Goal: Transaction & Acquisition: Subscribe to service/newsletter

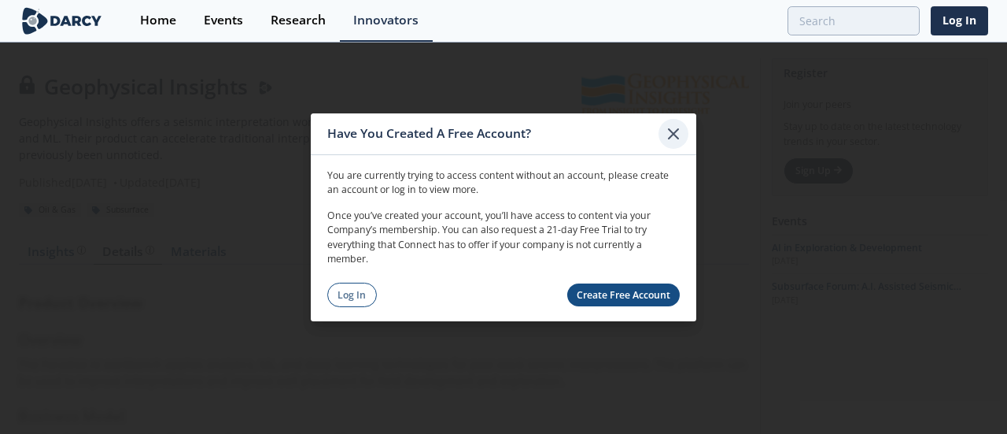
click at [675, 135] on icon at bounding box center [673, 132] width 9 height 9
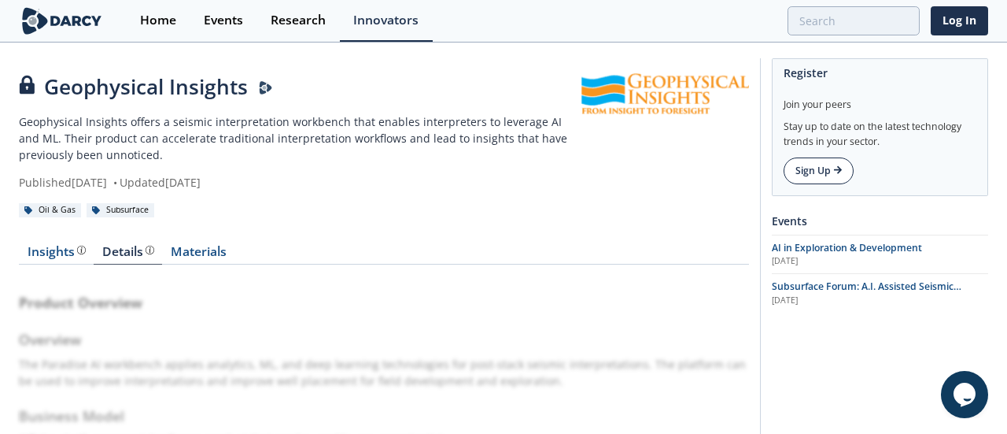
click at [841, 171] on icon at bounding box center [838, 170] width 9 height 8
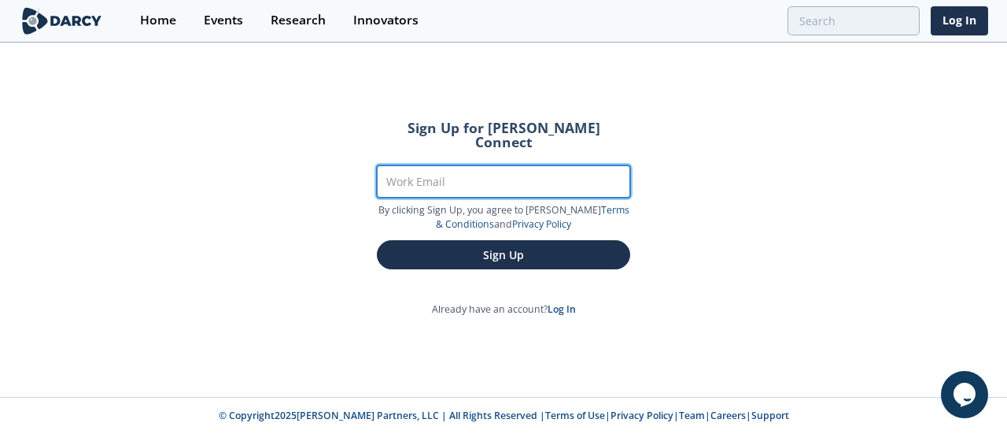
click at [475, 168] on input "Work Email" at bounding box center [503, 181] width 253 height 32
type input "[EMAIL_ADDRESS][DOMAIN_NAME]"
click at [377, 240] on button "Sign Up" at bounding box center [503, 254] width 253 height 29
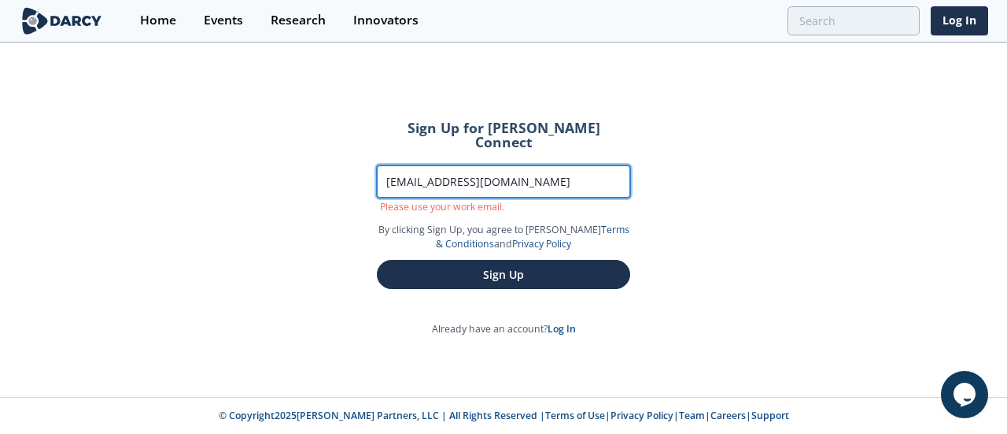
click at [501, 168] on input "[EMAIL_ADDRESS][DOMAIN_NAME]" at bounding box center [503, 181] width 253 height 32
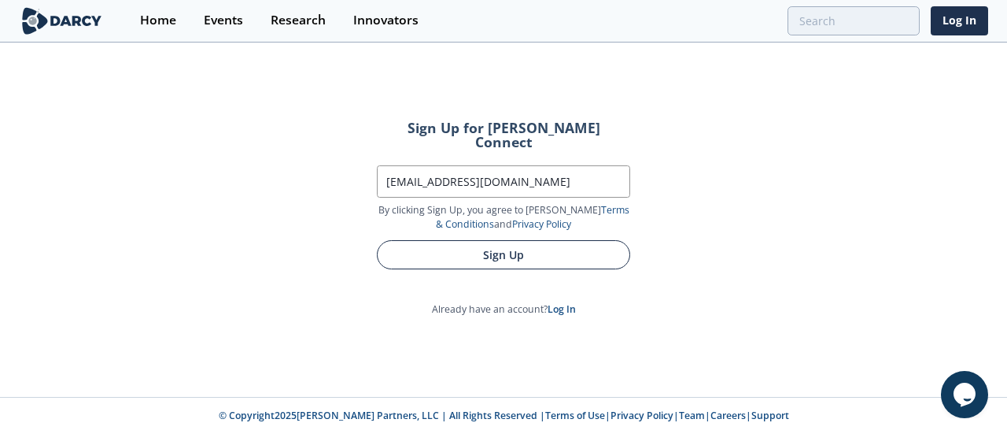
click at [518, 251] on button "Sign Up" at bounding box center [503, 254] width 253 height 29
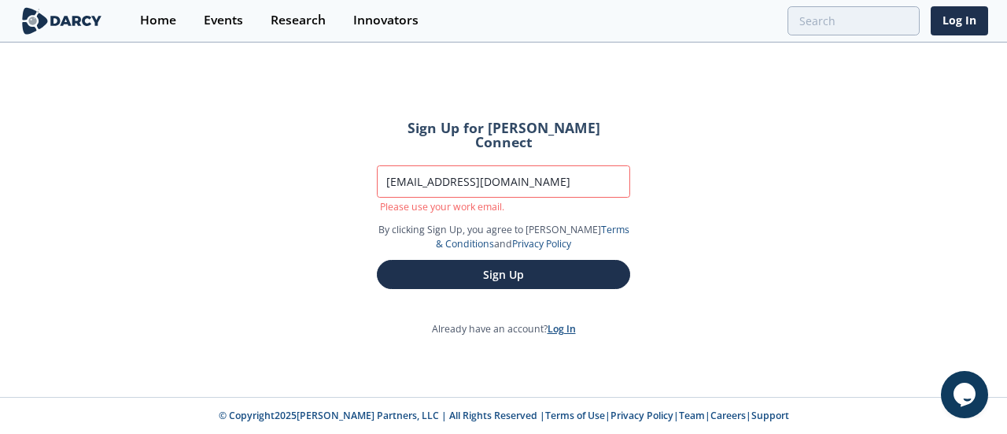
click at [560, 322] on link "Log In" at bounding box center [562, 328] width 28 height 13
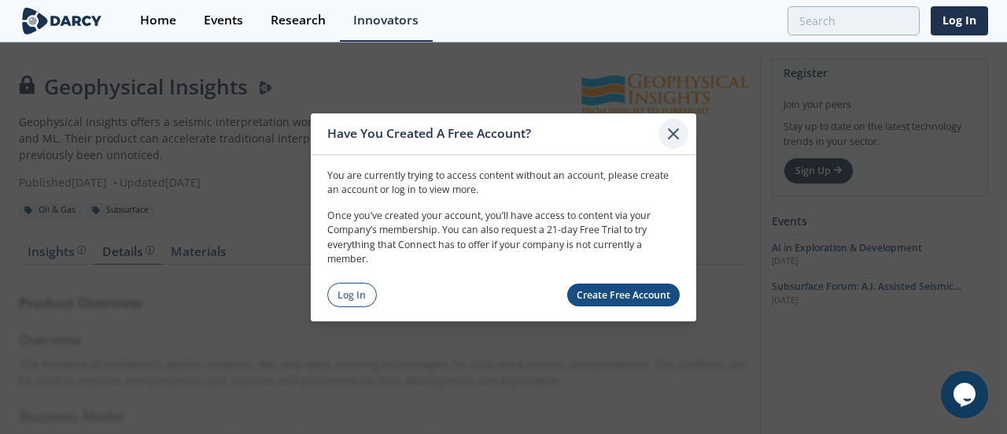
click at [671, 132] on icon at bounding box center [673, 132] width 9 height 9
